Goal: Information Seeking & Learning: Learn about a topic

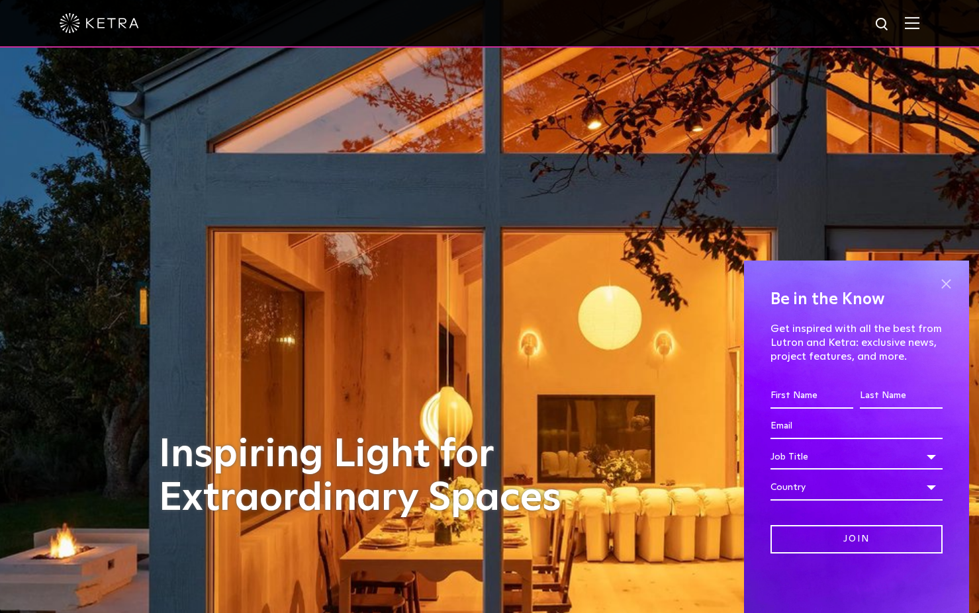
click at [948, 286] on span at bounding box center [946, 284] width 20 height 20
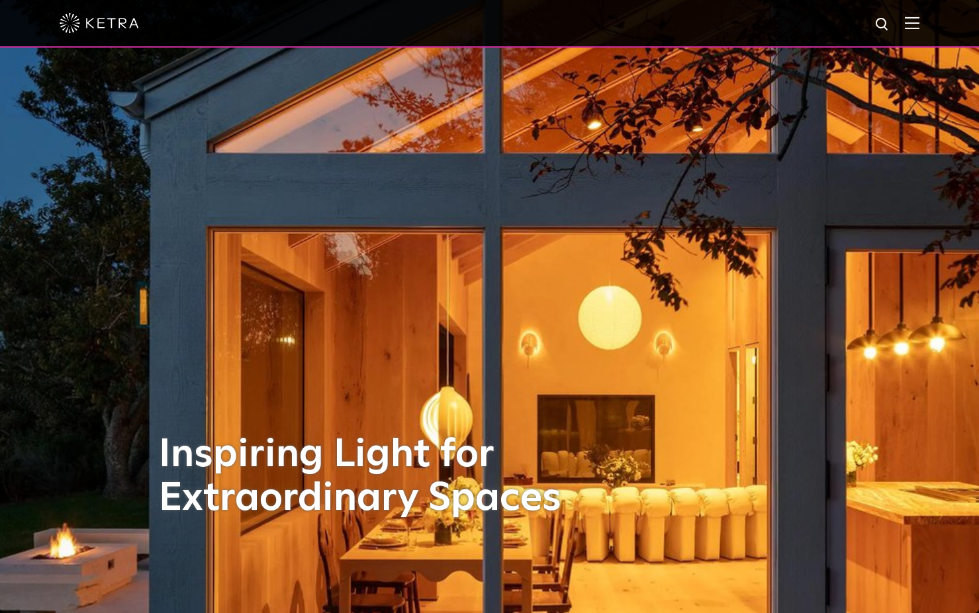
click at [919, 29] on img at bounding box center [912, 23] width 15 height 13
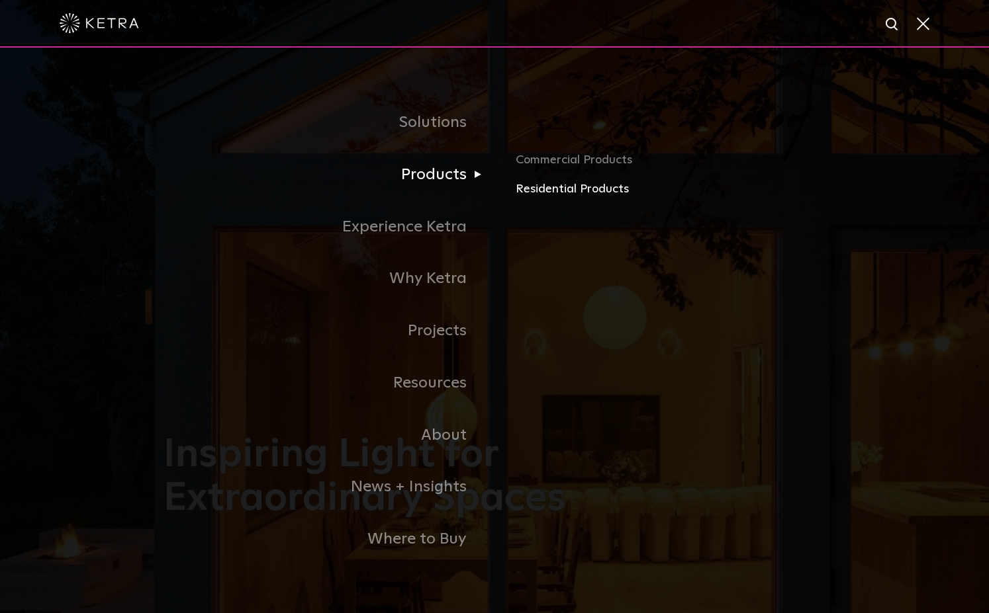
click at [531, 191] on link "Residential Products" at bounding box center [670, 189] width 310 height 19
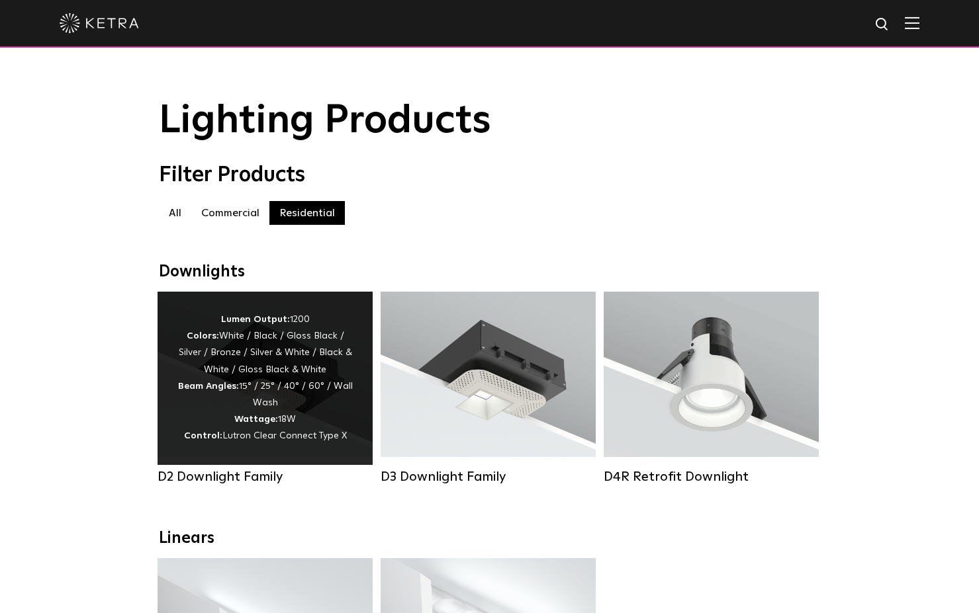
click at [241, 436] on div "Lumen Output: 1200 Colors: White / Black / Gloss Black / Silver / Bronze / Silv…" at bounding box center [264, 379] width 175 height 134
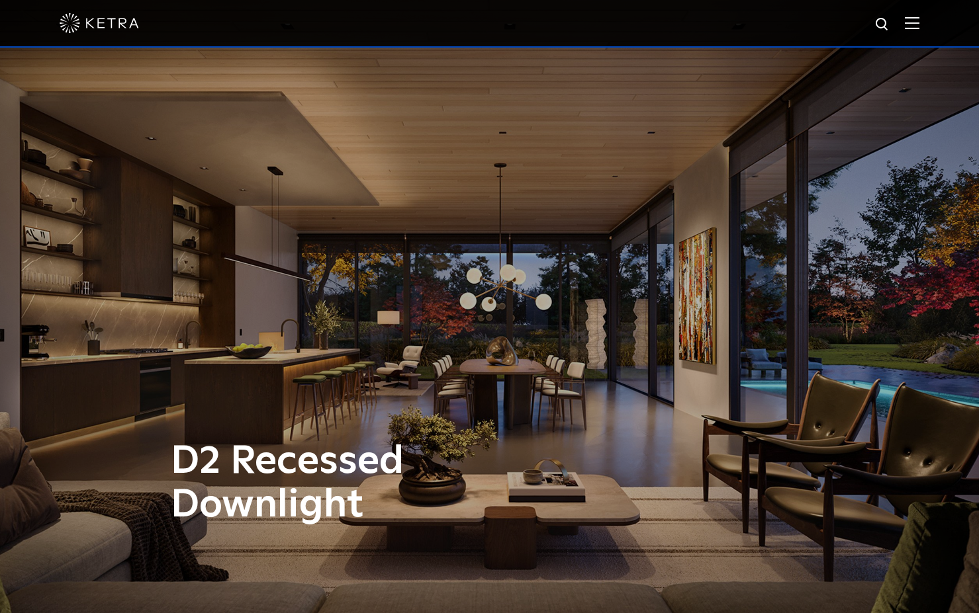
click at [592, 236] on div "D2 Recessed Downlight" at bounding box center [489, 306] width 979 height 613
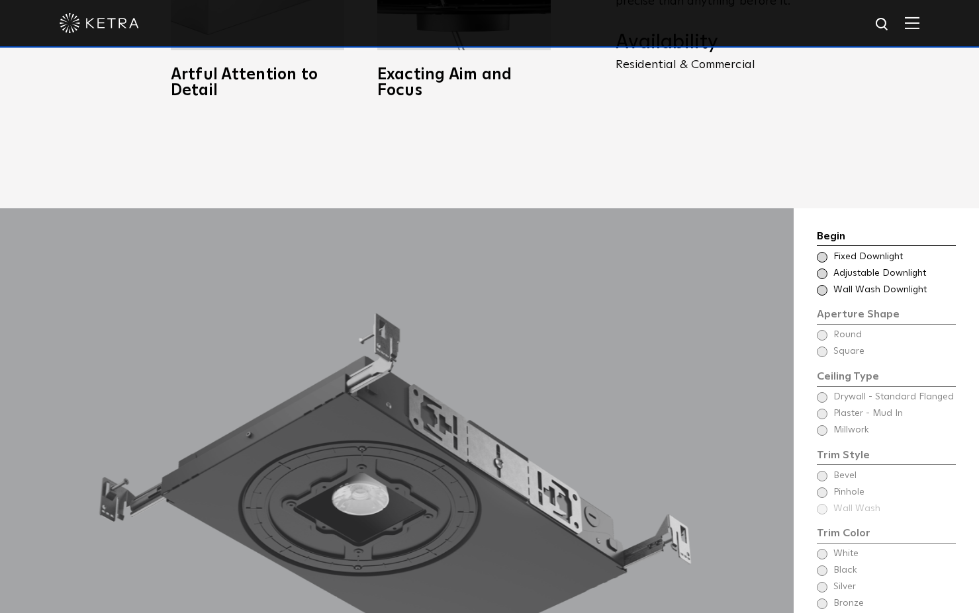
scroll to position [1191, 0]
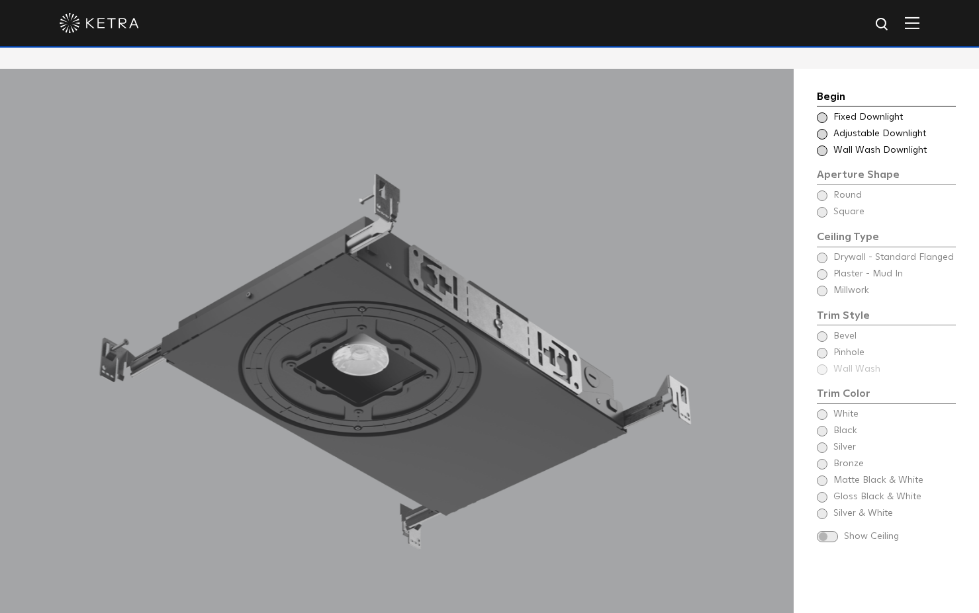
click at [820, 112] on span at bounding box center [822, 117] width 11 height 11
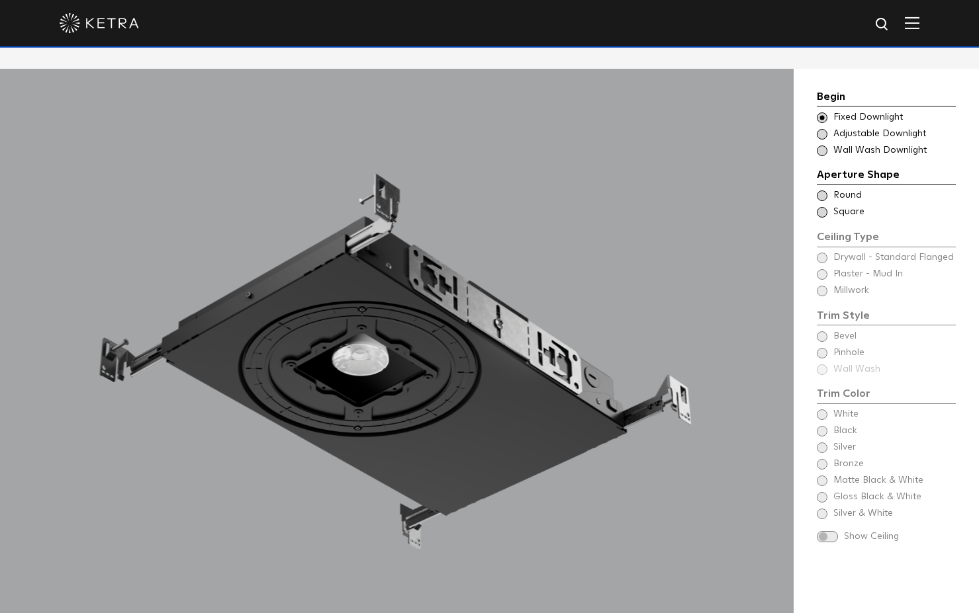
click at [823, 129] on span at bounding box center [822, 134] width 11 height 11
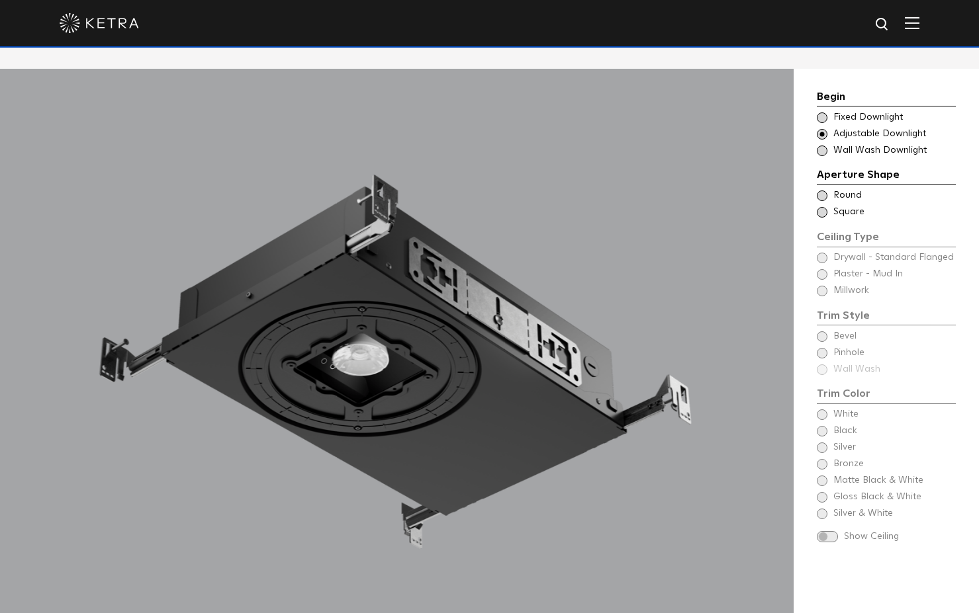
click at [826, 191] on span at bounding box center [822, 196] width 11 height 11
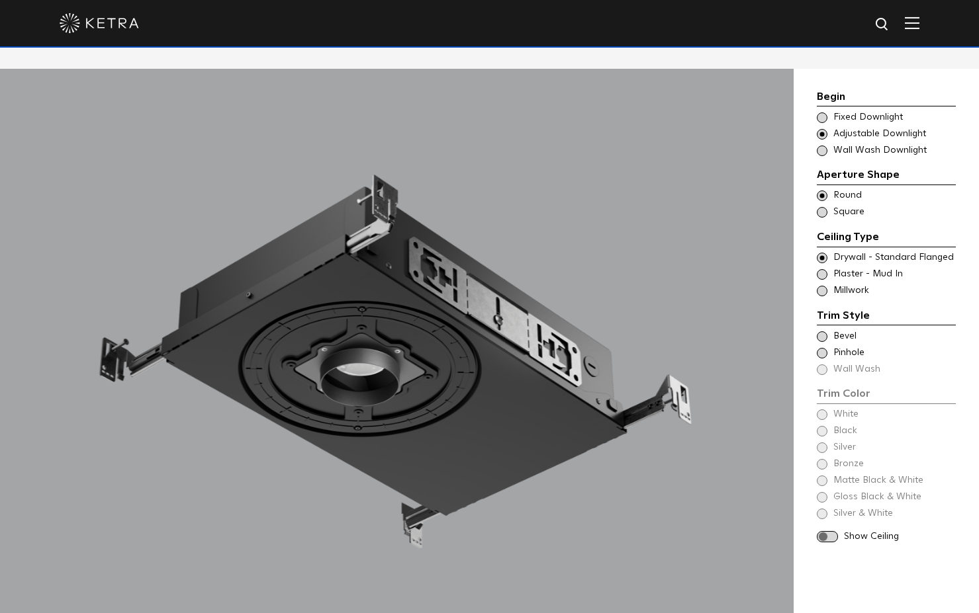
click at [824, 332] on span at bounding box center [822, 337] width 11 height 11
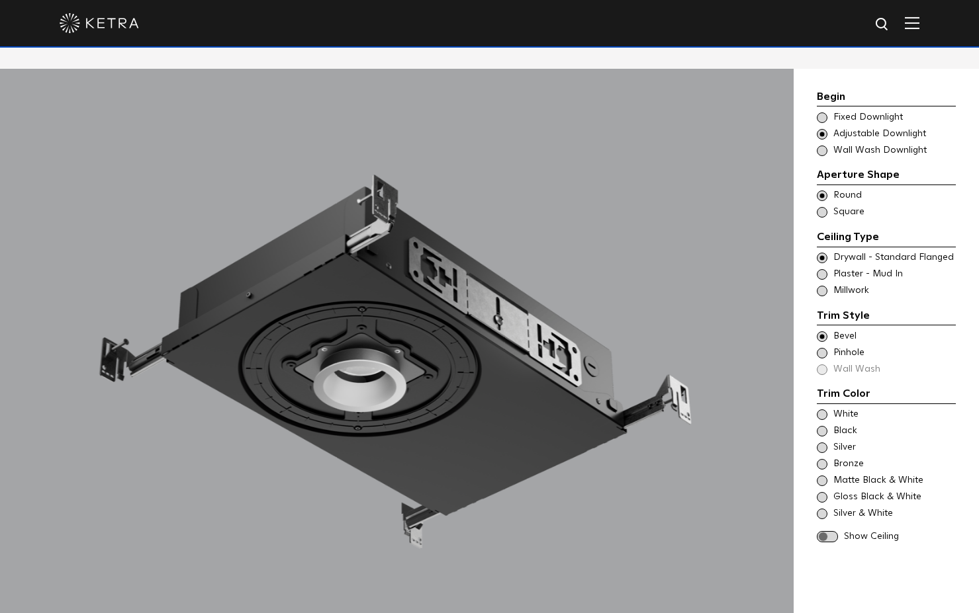
click at [823, 443] on span at bounding box center [822, 448] width 11 height 11
click at [820, 459] on span at bounding box center [822, 464] width 11 height 11
click at [828, 474] on div "Matte Black & White" at bounding box center [886, 480] width 139 height 13
click at [820, 492] on span at bounding box center [822, 497] width 11 height 11
click at [819, 509] on span at bounding box center [822, 514] width 11 height 11
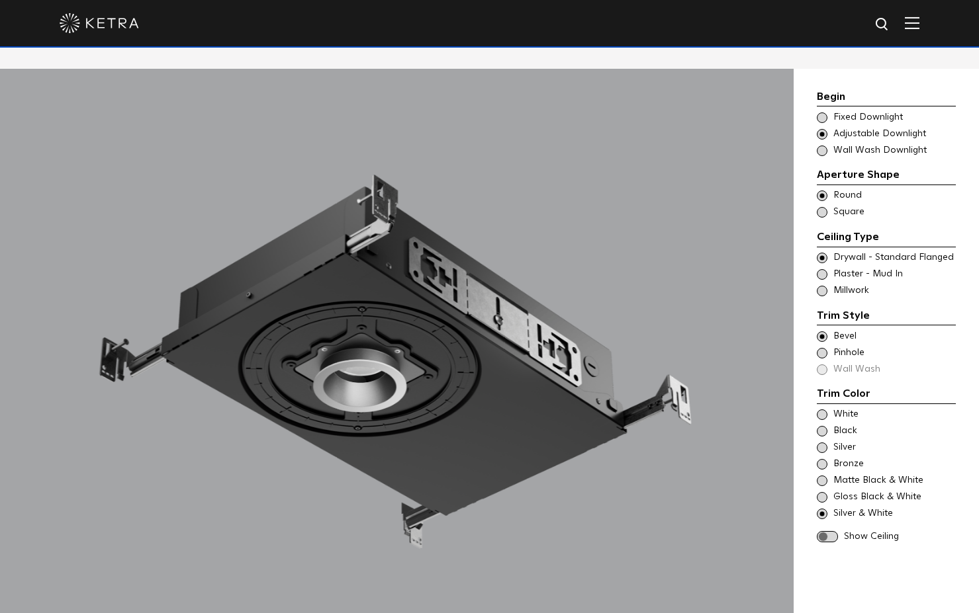
click at [830, 531] on span at bounding box center [827, 536] width 21 height 11
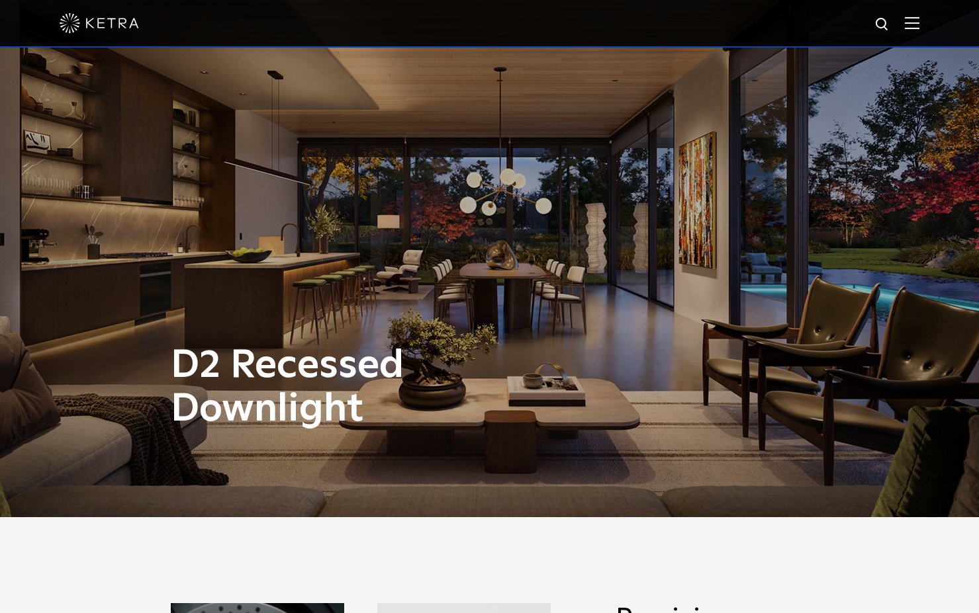
scroll to position [0, 0]
